Goal: Task Accomplishment & Management: Use online tool/utility

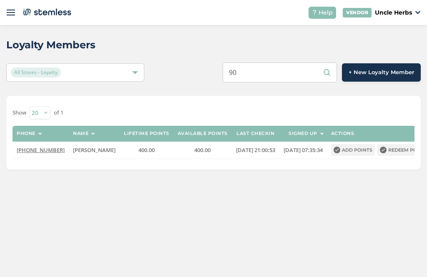
type input "9"
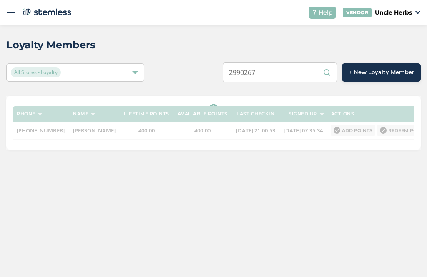
click at [246, 71] on input "2990267" at bounding box center [280, 73] width 114 height 20
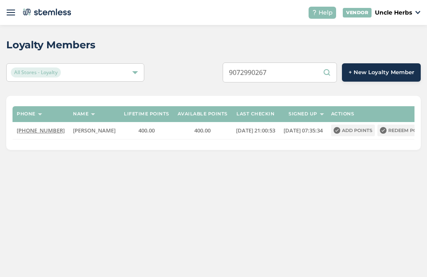
type input "9072990267"
click at [400, 135] on button "Redeem points" at bounding box center [404, 131] width 53 height 12
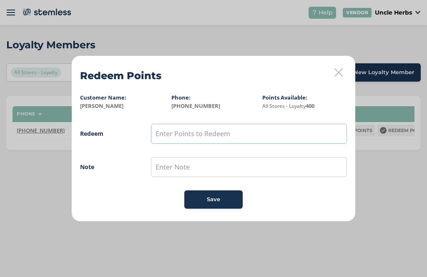
click at [272, 138] on input "text" at bounding box center [249, 134] width 196 height 20
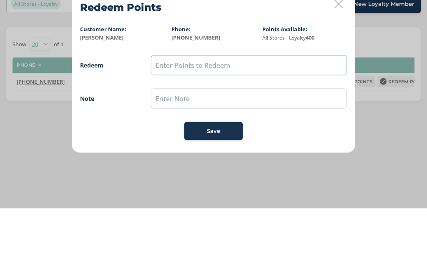
click at [282, 124] on input "text" at bounding box center [249, 134] width 196 height 20
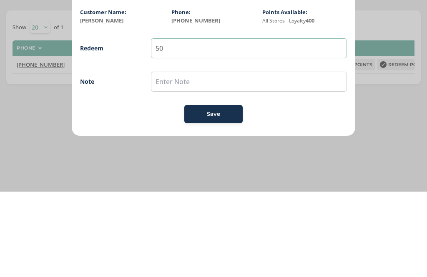
type input "5"
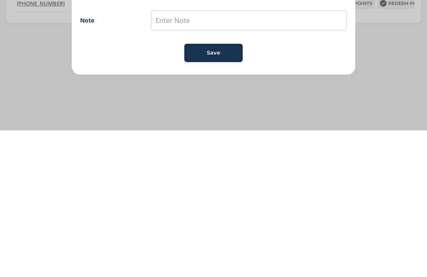
type input "250"
click at [225, 196] on div "Save" at bounding box center [213, 200] width 45 height 8
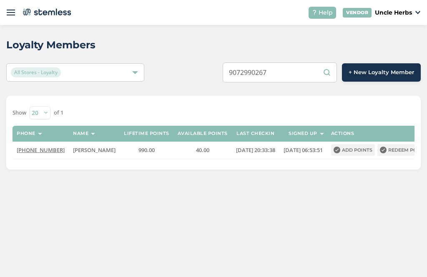
click at [308, 71] on input "9072990267" at bounding box center [280, 73] width 114 height 20
type input "9"
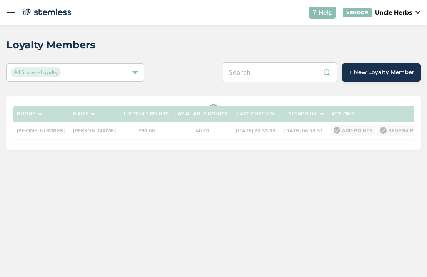
paste input "9072998042"
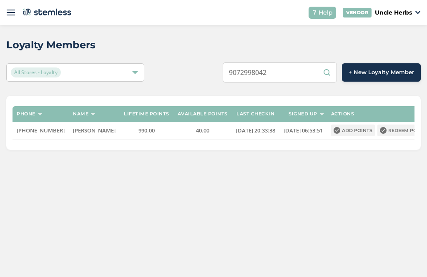
click at [302, 71] on input "9072998042" at bounding box center [280, 73] width 114 height 20
type input "9"
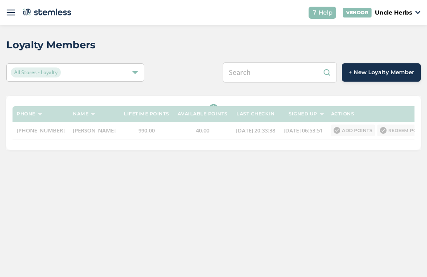
paste input "9072998042"
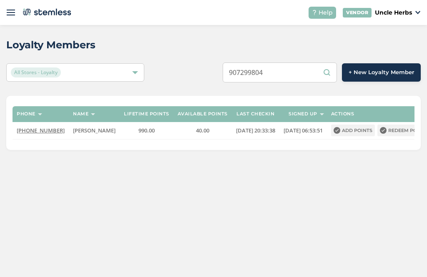
type input "9072998042"
